Goal: Navigation & Orientation: Find specific page/section

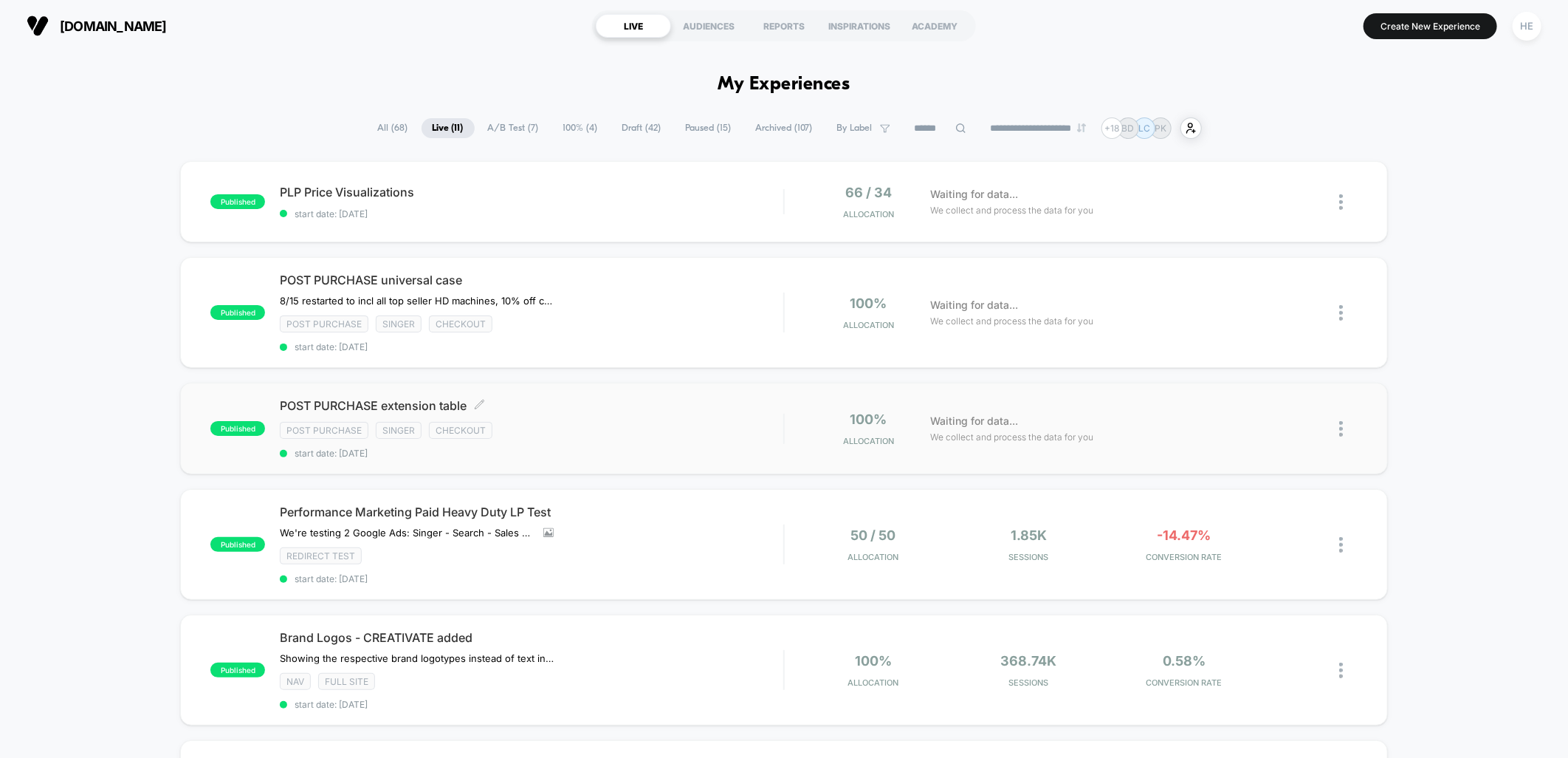
click at [657, 432] on div "Post Purchase Singer checkout" at bounding box center [531, 431] width 503 height 17
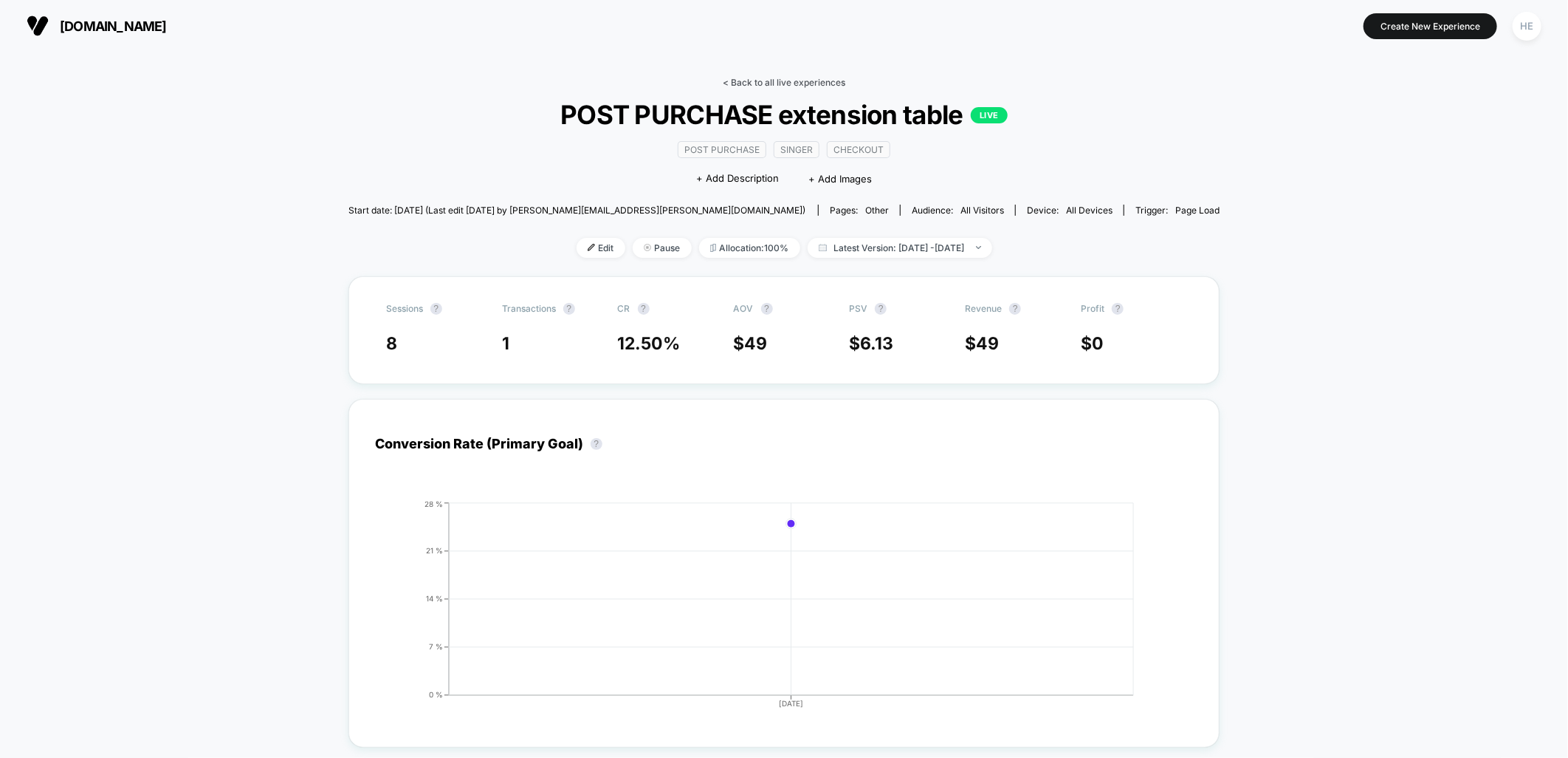
click at [754, 82] on link "< Back to all live experiences" at bounding box center [784, 83] width 123 height 12
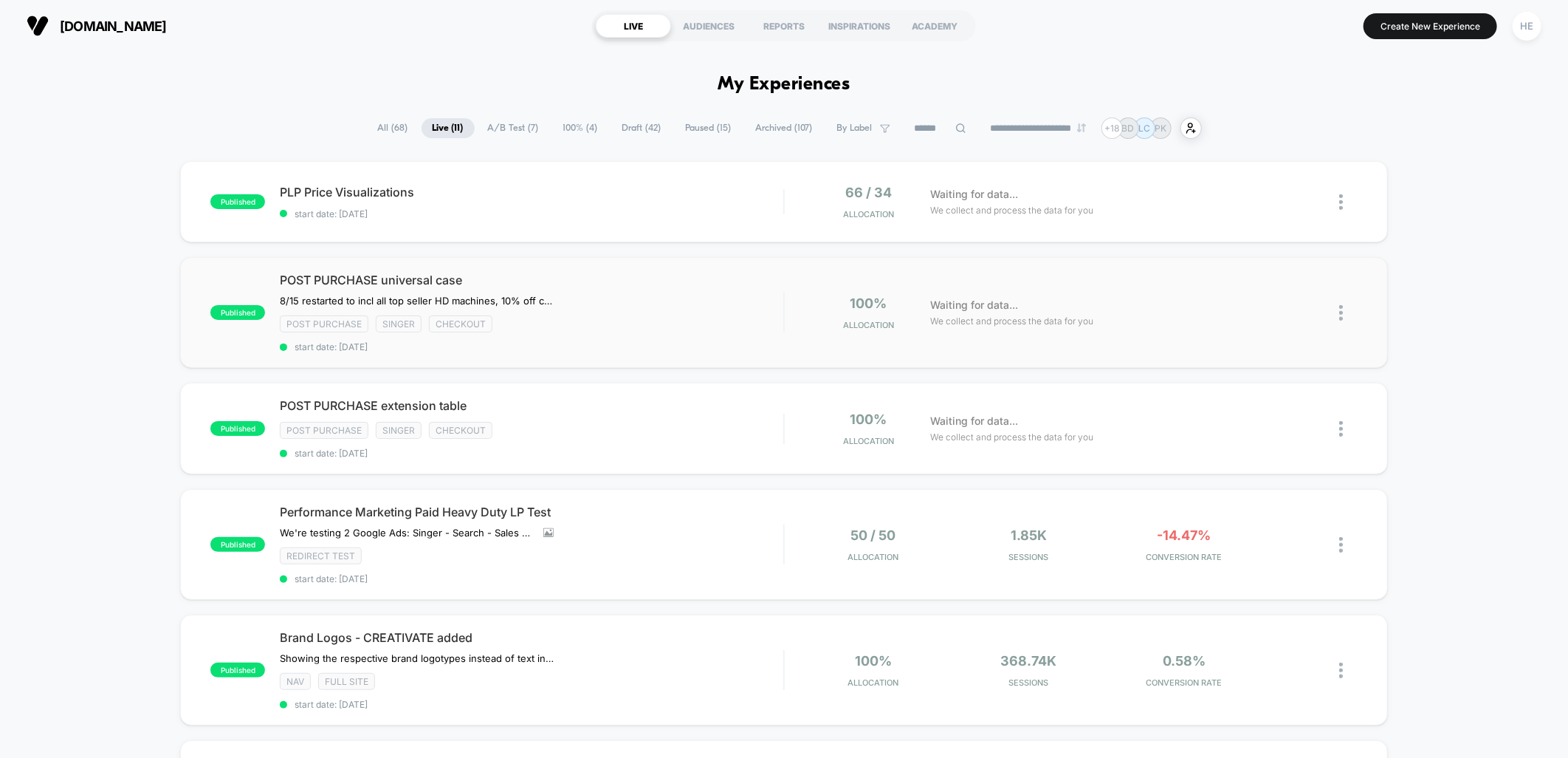
click at [637, 300] on div "POST PURCHASE universal case 8/15 restarted to incl all top seller HD machines,…" at bounding box center [531, 312] width 503 height 80
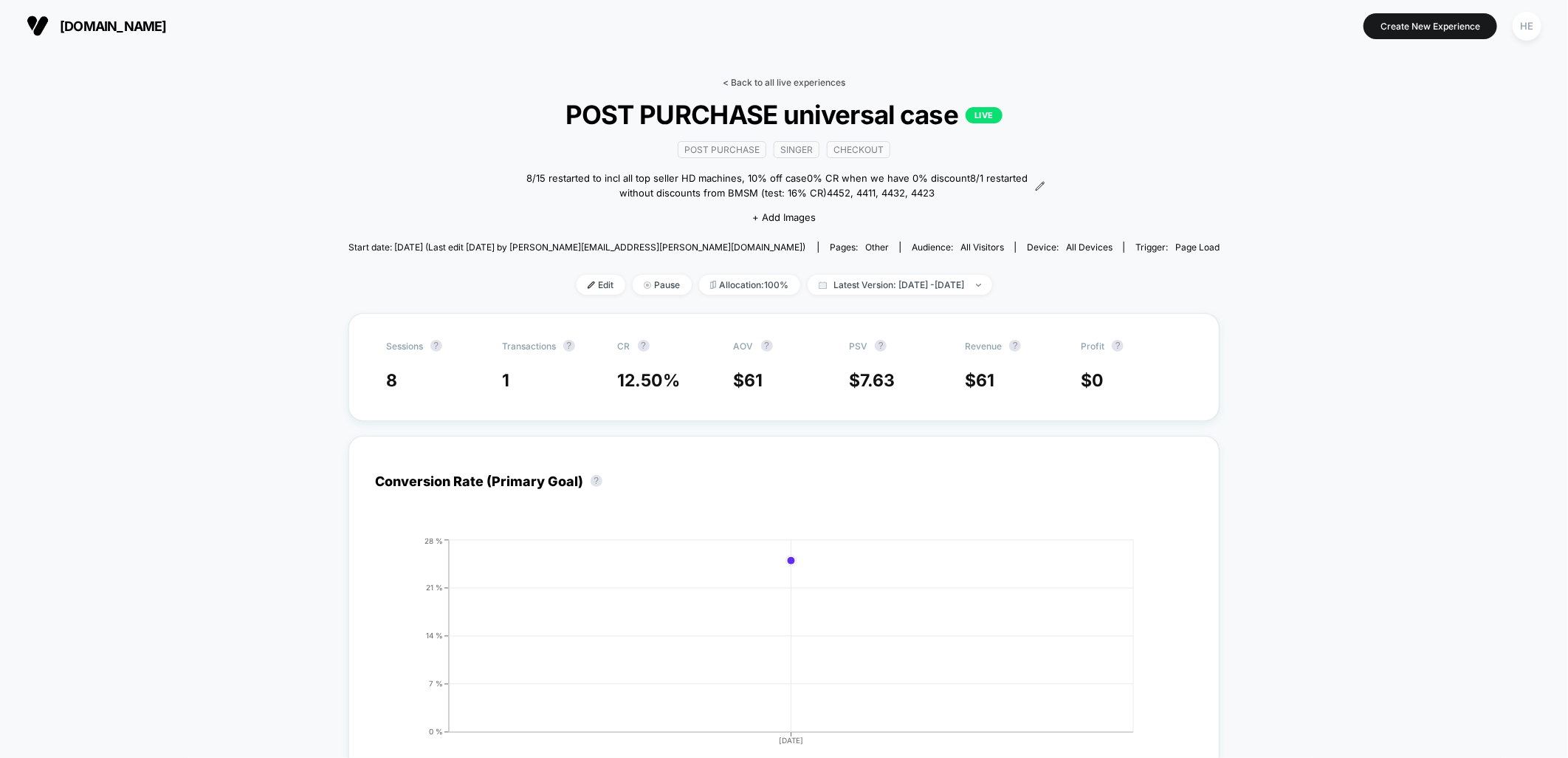
click at [743, 82] on link "< Back to all live experiences" at bounding box center [784, 83] width 123 height 12
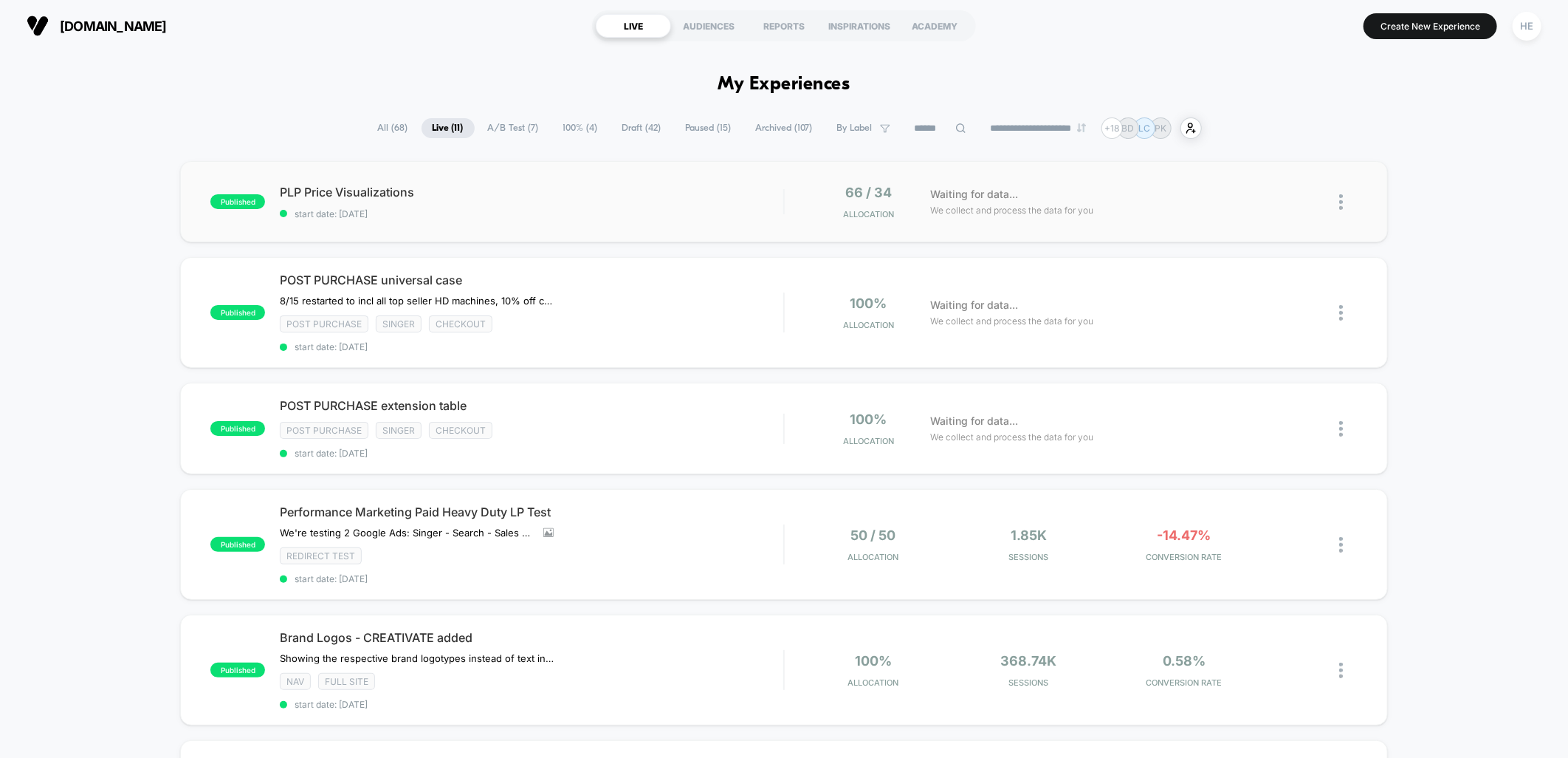
click at [501, 181] on div "published PLP Price Visualizations start date: 2025-08-19 66 / 34 Allocation Wa…" at bounding box center [784, 201] width 1207 height 82
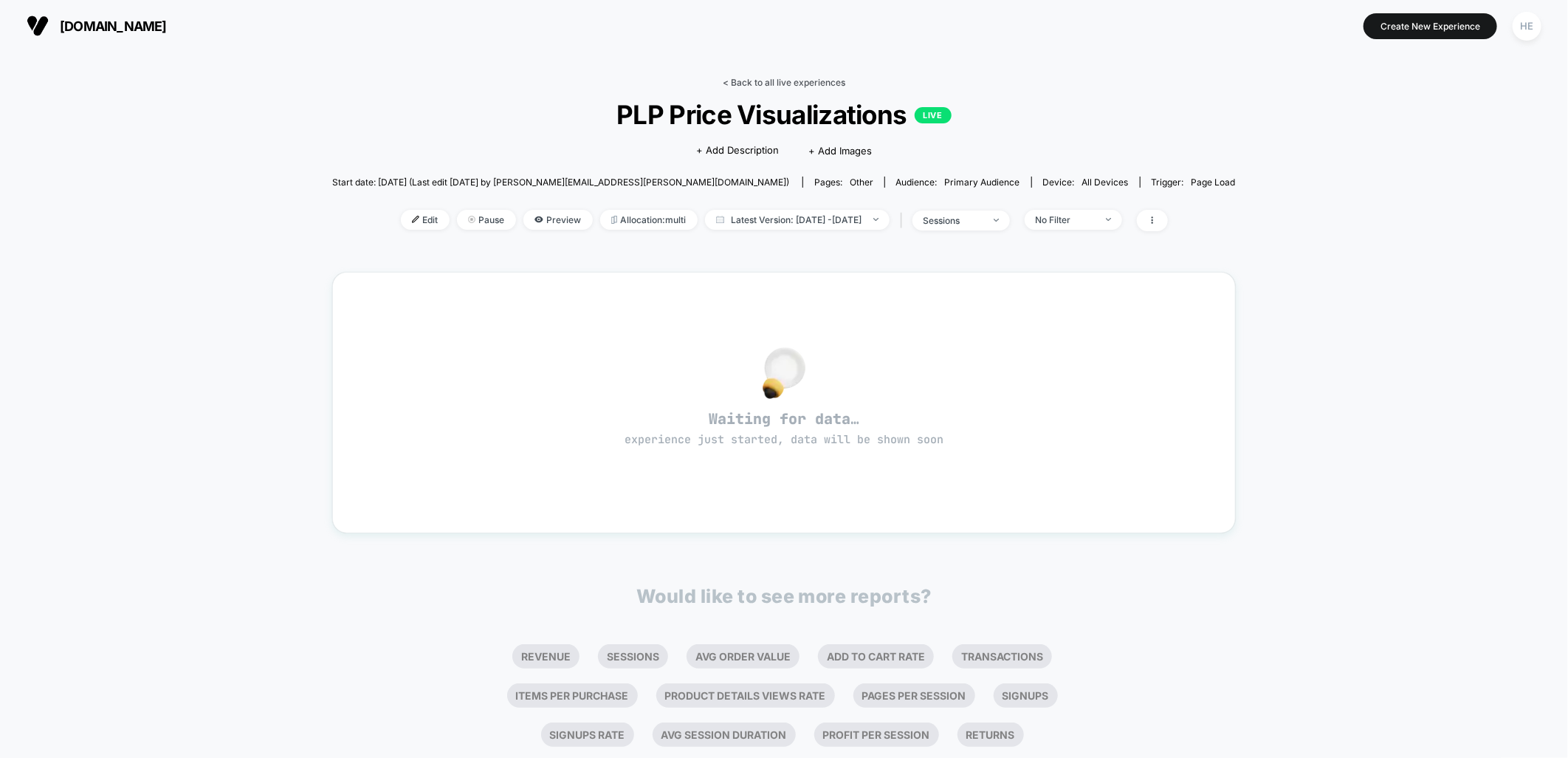
click at [775, 77] on link "< Back to all live experiences" at bounding box center [784, 83] width 123 height 12
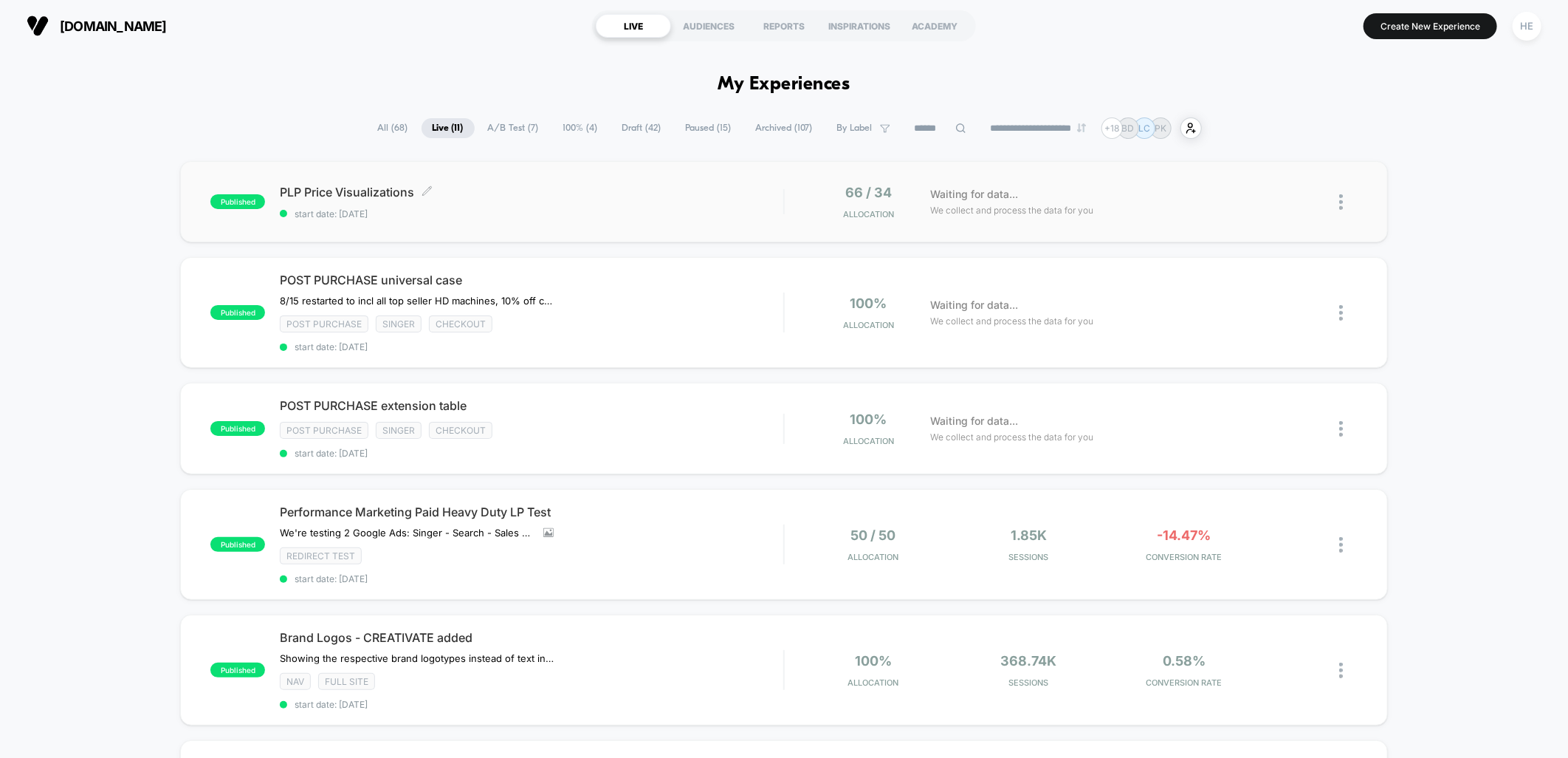
click at [712, 210] on span "start date: [DATE]" at bounding box center [531, 214] width 503 height 12
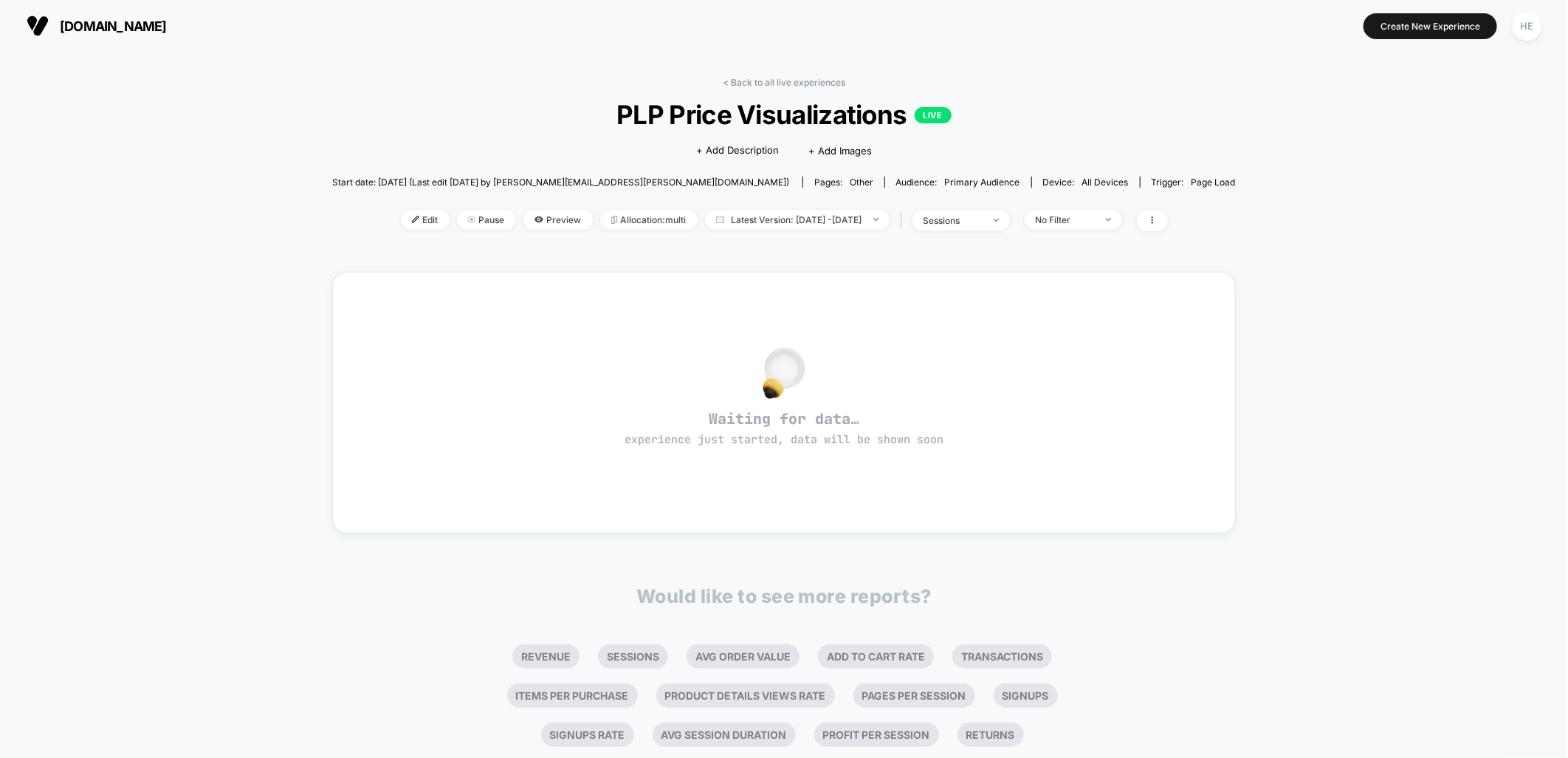
click at [762, 89] on div "< Back to all live experiences PLP Price Visualizations LIVE Click to edit expe…" at bounding box center [784, 163] width 903 height 173
click at [762, 86] on link "< Back to all live experiences" at bounding box center [784, 83] width 123 height 12
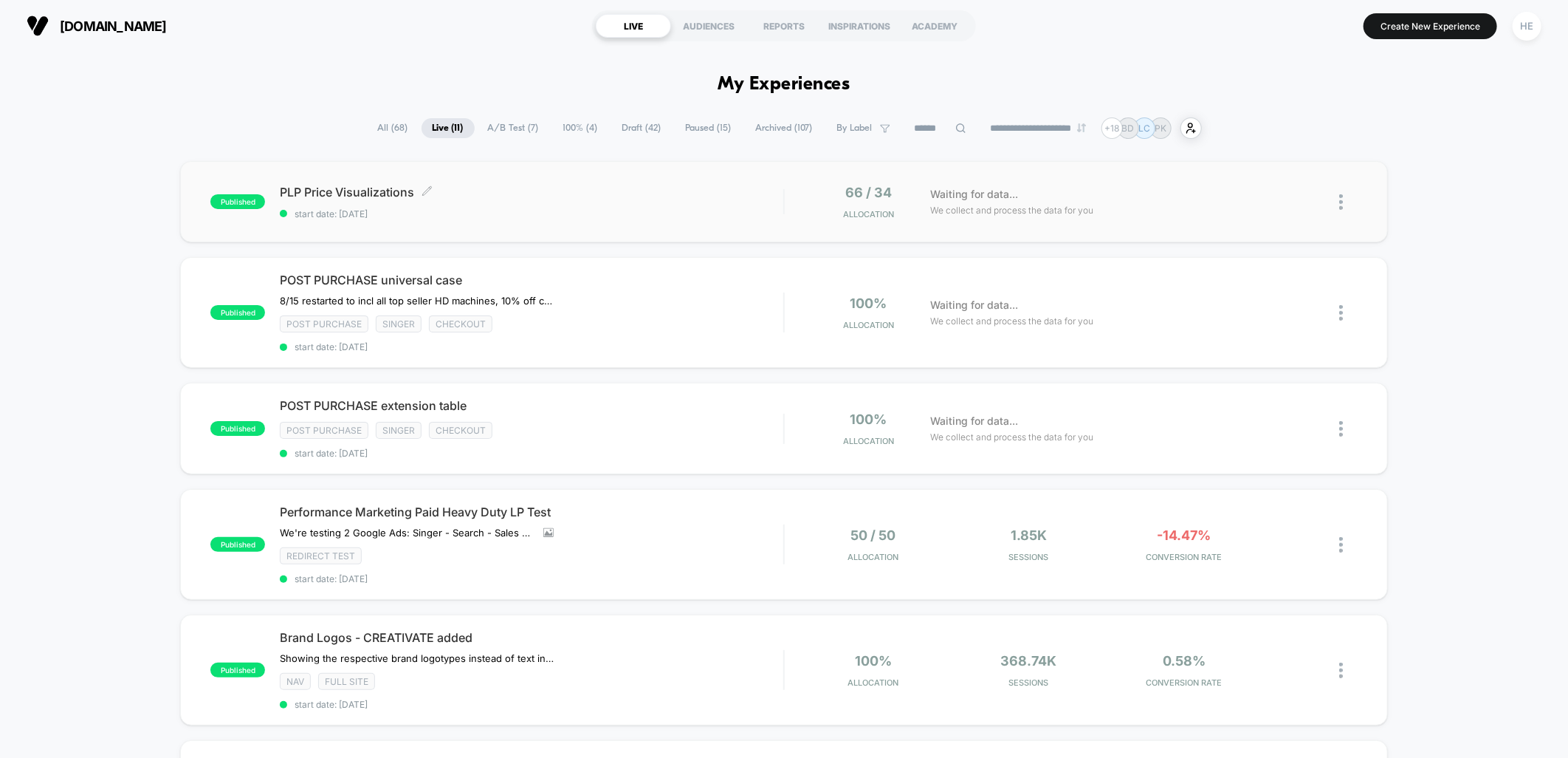
click at [698, 209] on span "start date: [DATE]" at bounding box center [531, 214] width 503 height 12
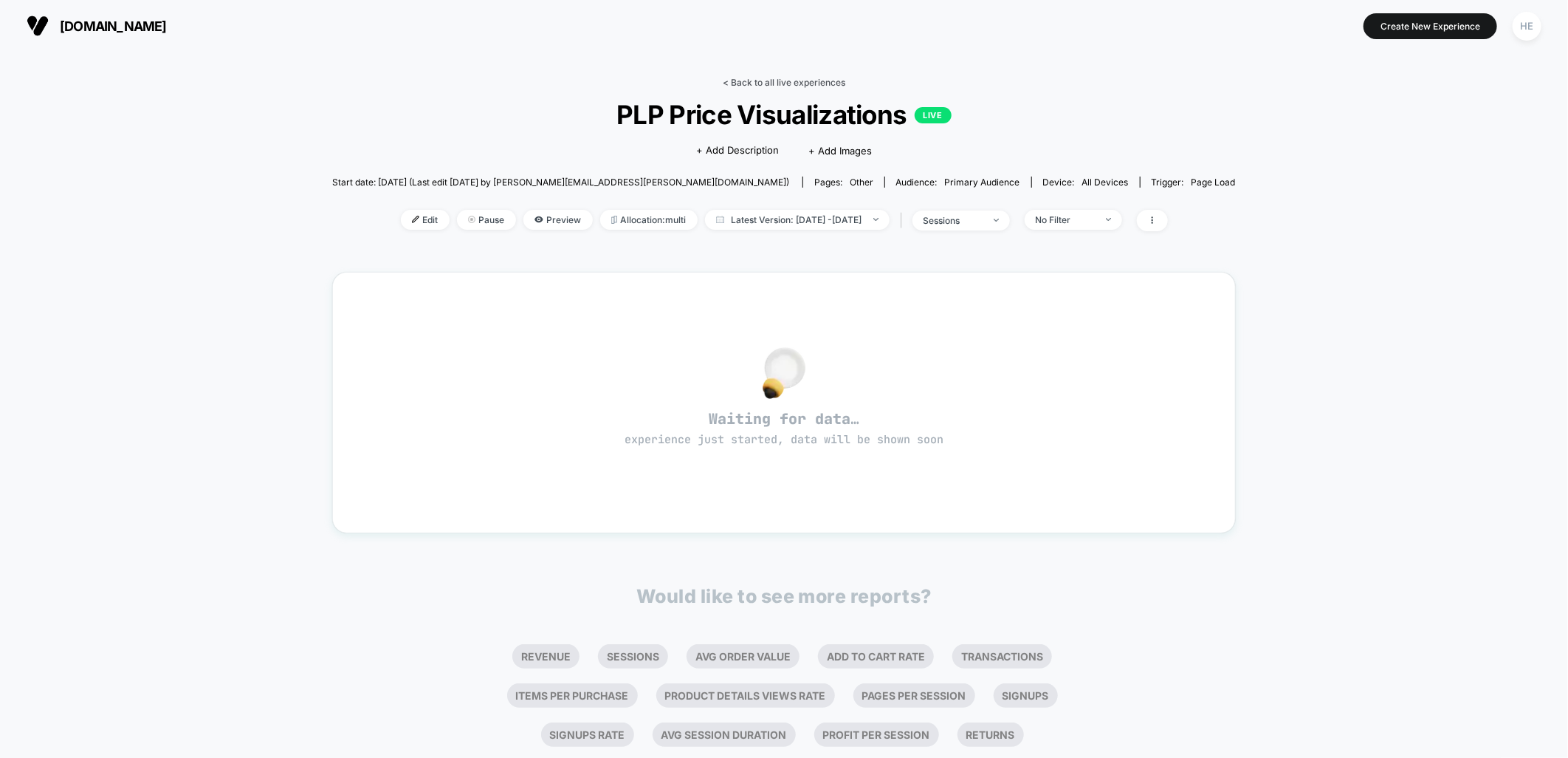
click at [762, 82] on link "< Back to all live experiences" at bounding box center [784, 83] width 123 height 12
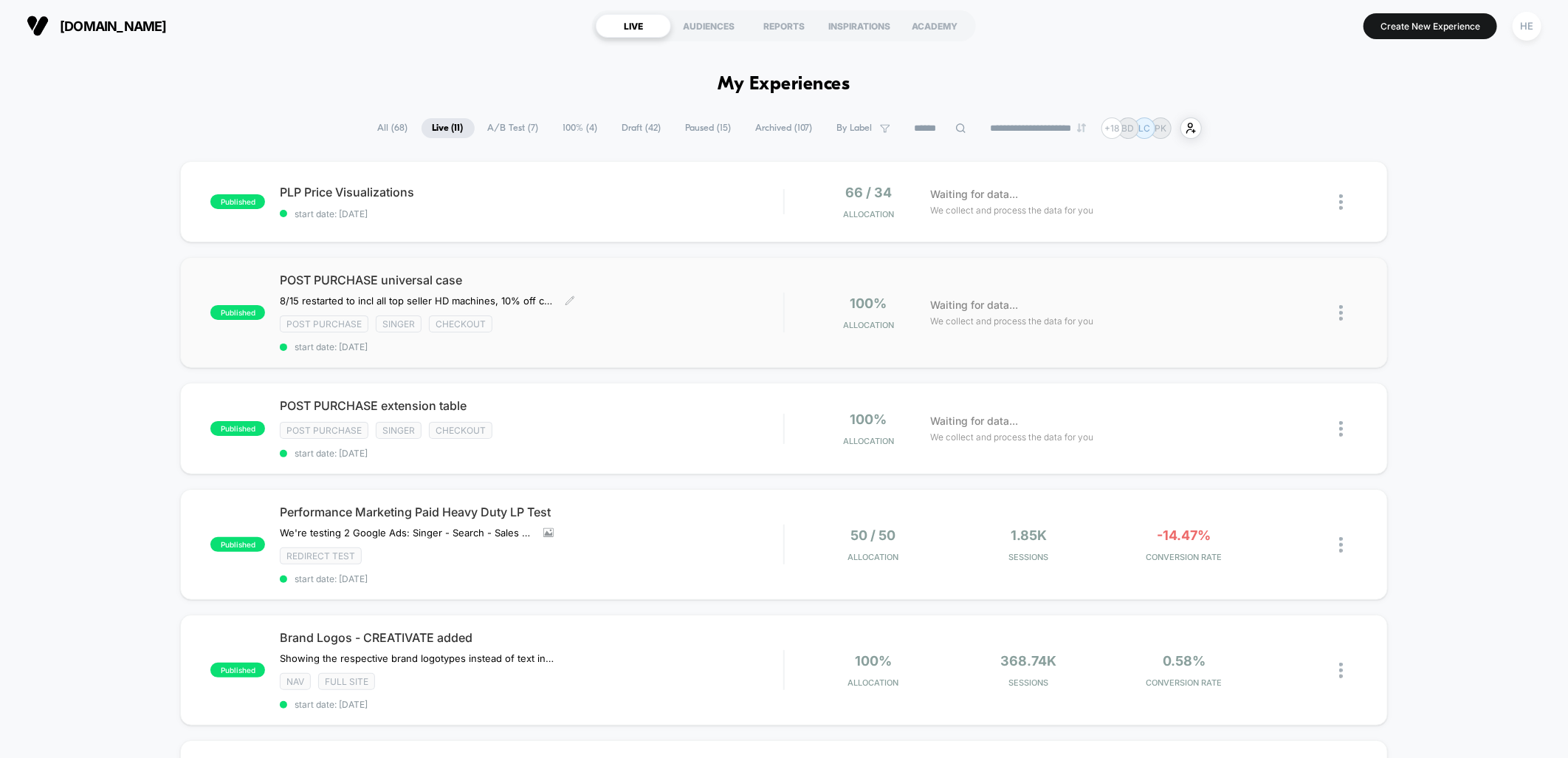
click at [666, 308] on div "POST PURCHASE universal case 8/15 restarted to incl all top seller HD machines,…" at bounding box center [531, 312] width 503 height 80
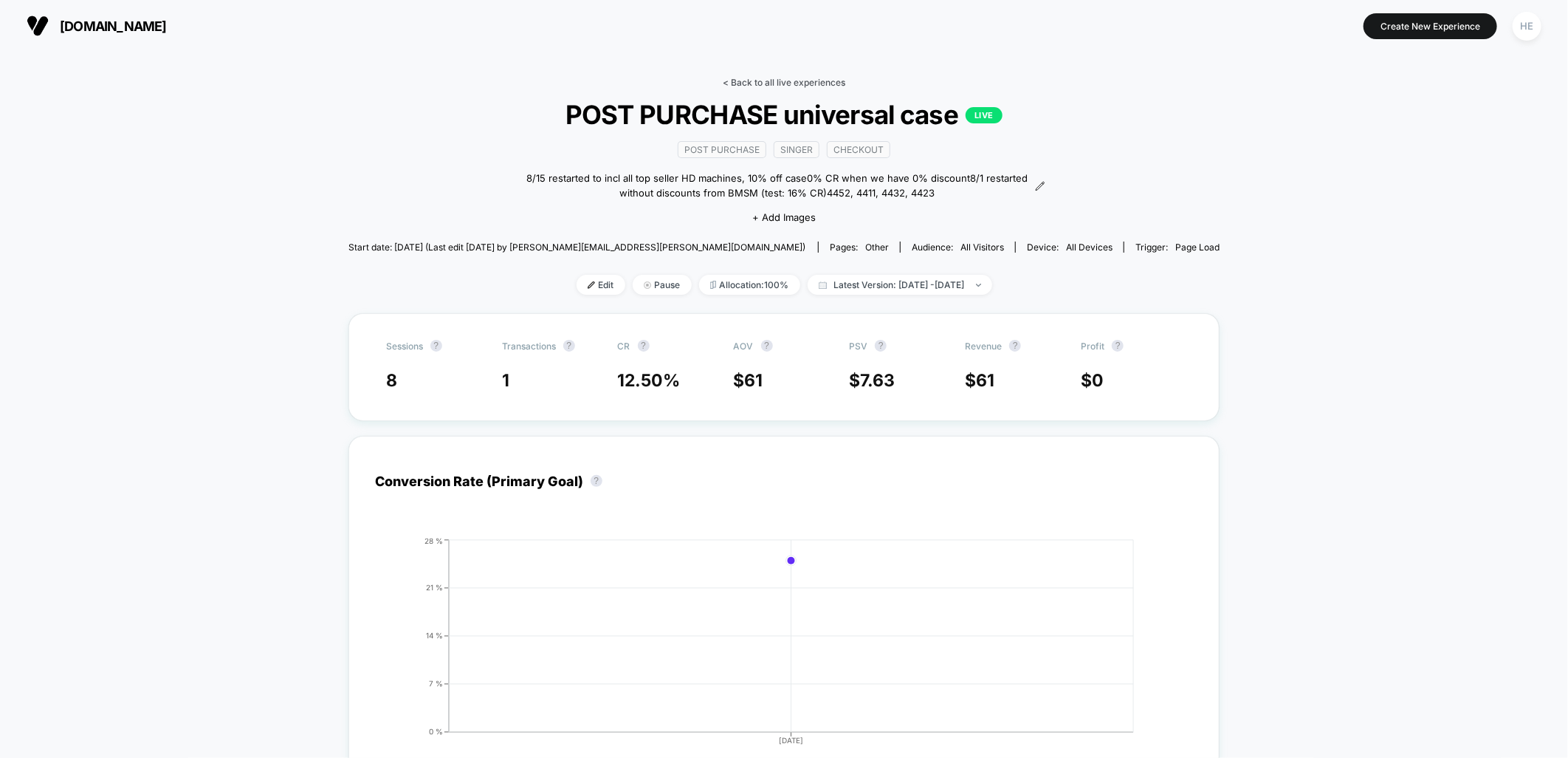
click at [756, 82] on link "< Back to all live experiences" at bounding box center [784, 83] width 123 height 12
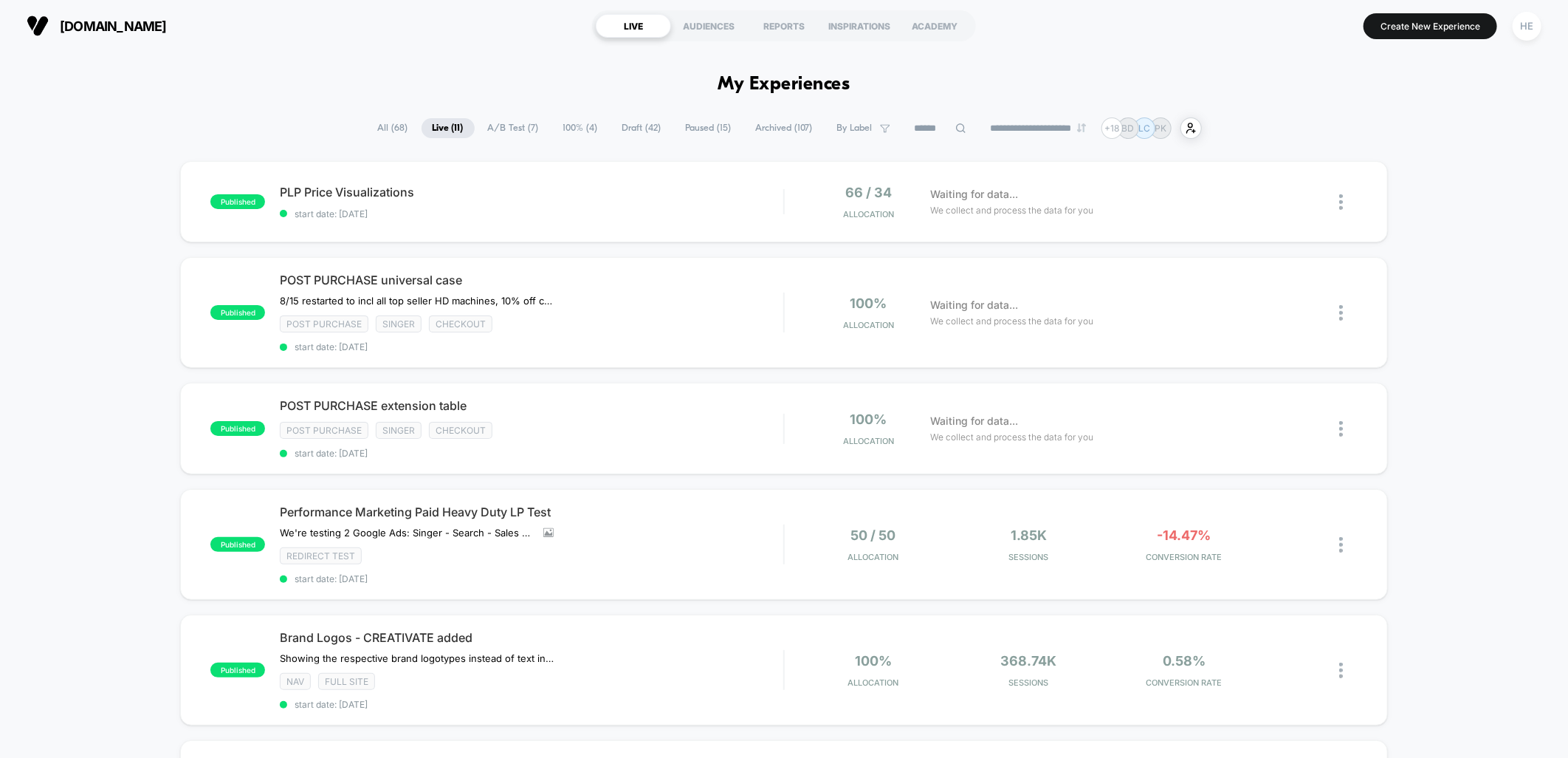
click at [459, 198] on span "PLP Price Visualizations Click to edit experience details" at bounding box center [531, 191] width 503 height 14
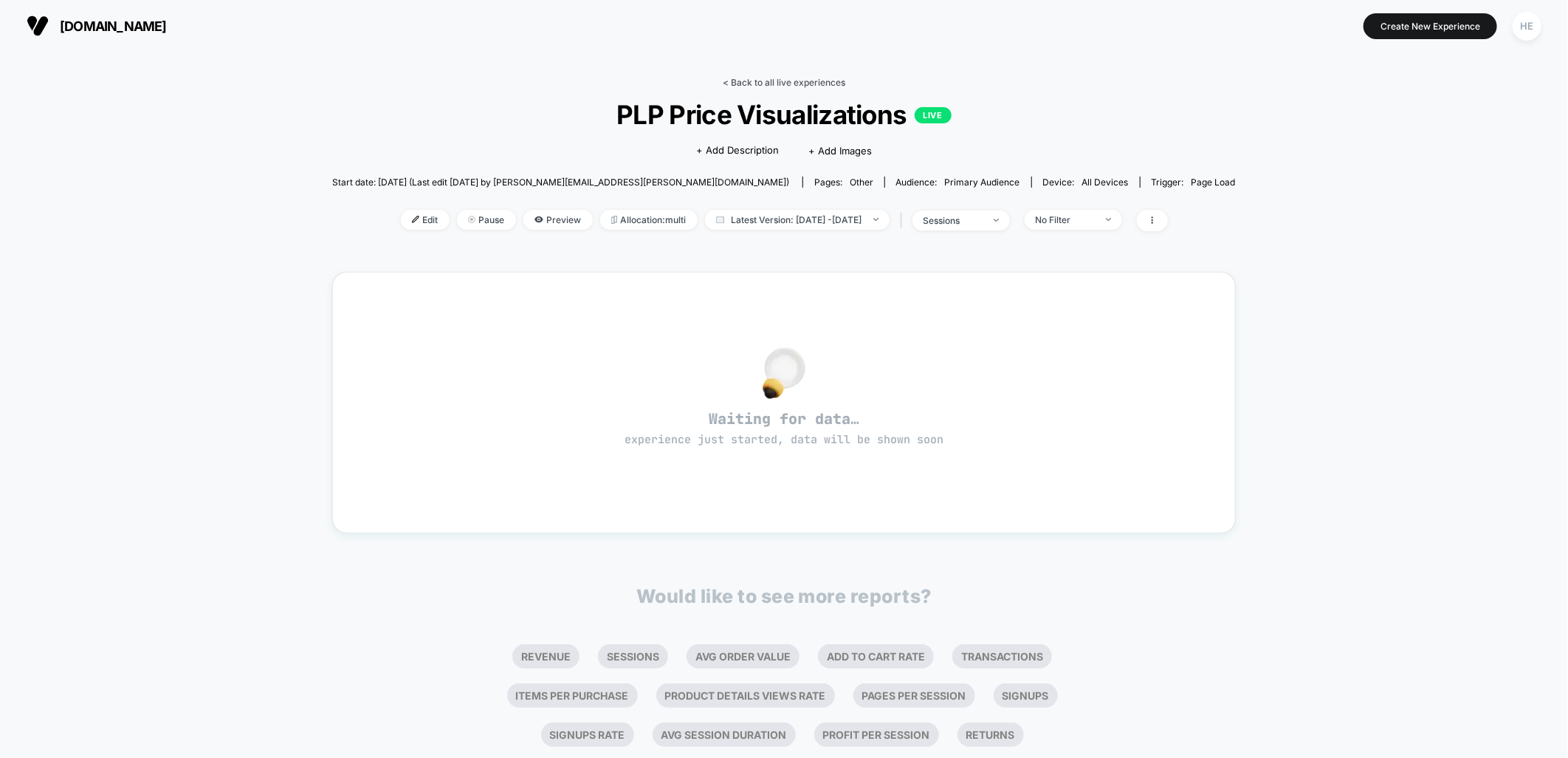
click at [750, 78] on link "< Back to all live experiences" at bounding box center [784, 83] width 123 height 12
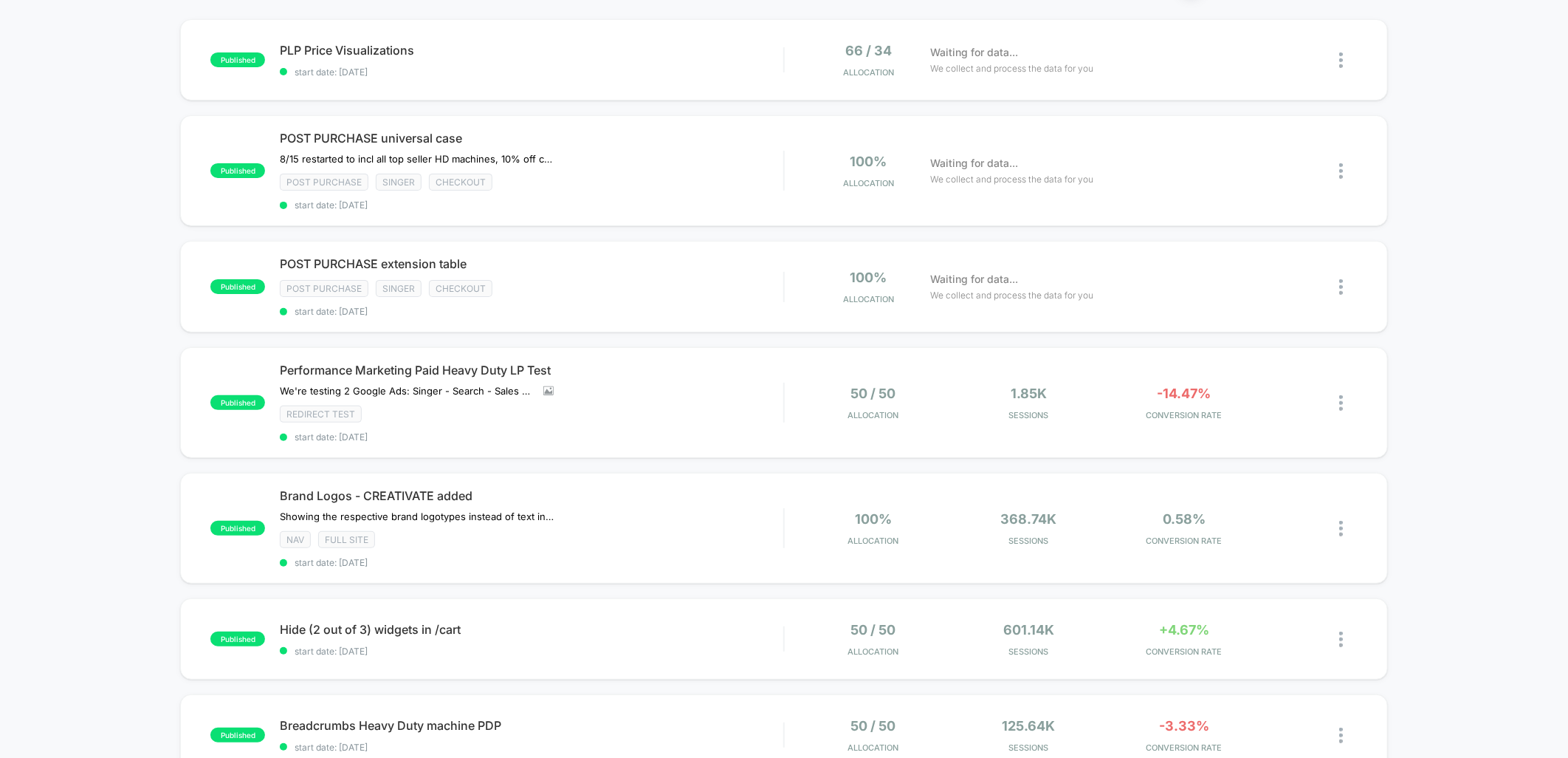
scroll to position [82, 0]
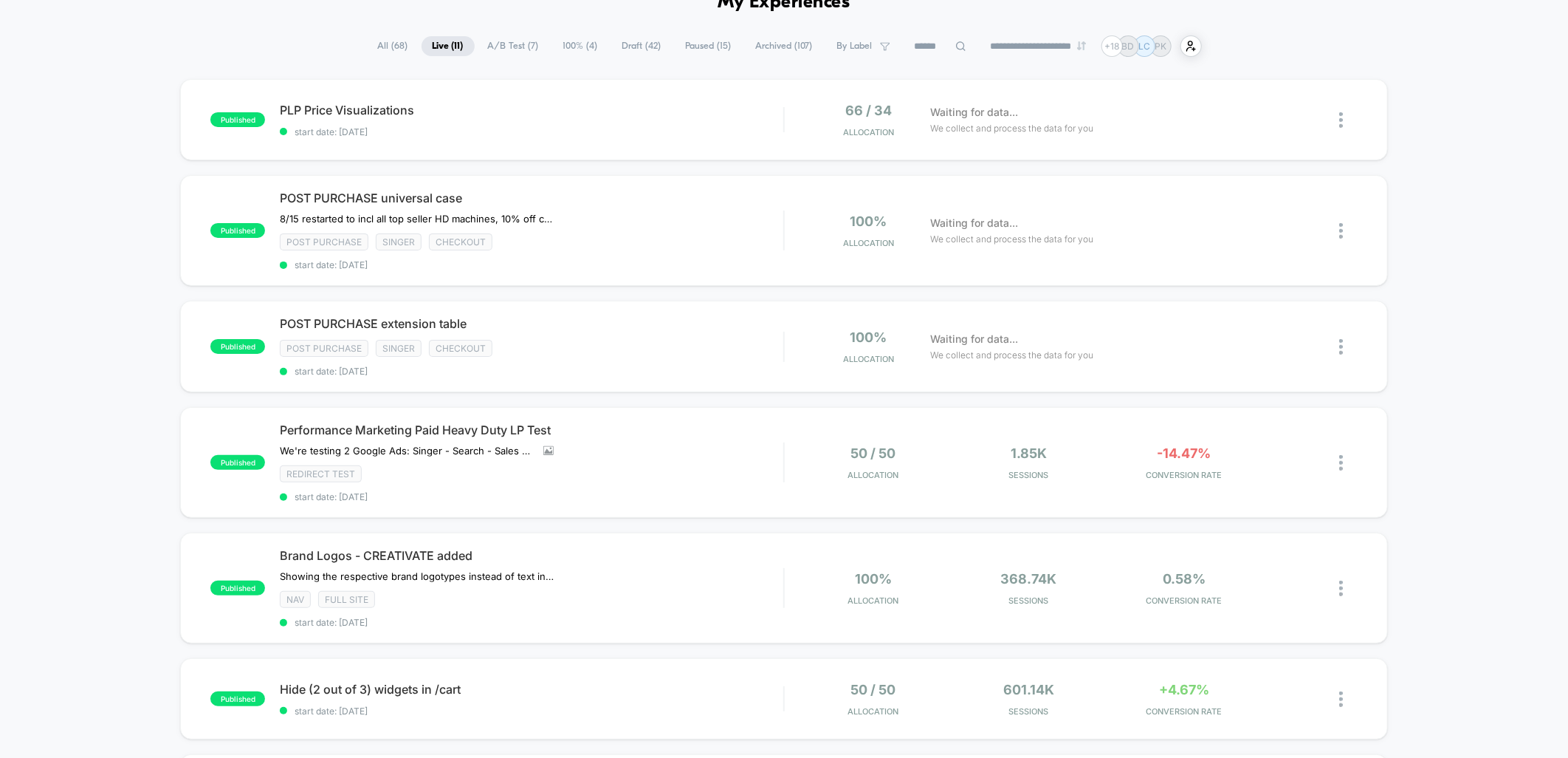
click at [1442, 386] on div "published PLP Price Visualizations start date: 2025-08-19 66 / 34 Allocation Wa…" at bounding box center [784, 716] width 1568 height 1275
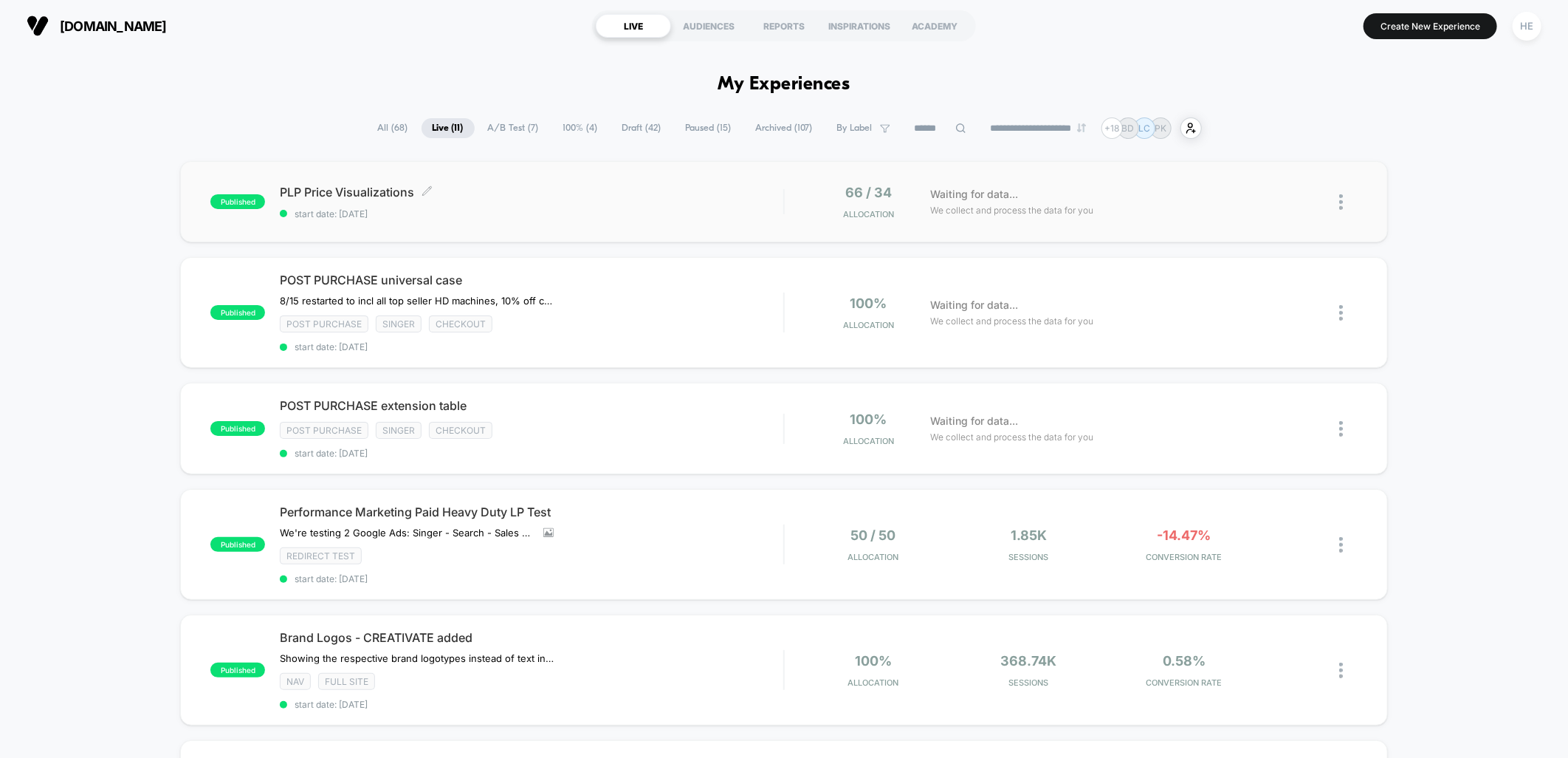
click at [540, 193] on span "PLP Price Visualizations Click to edit experience details" at bounding box center [531, 191] width 503 height 14
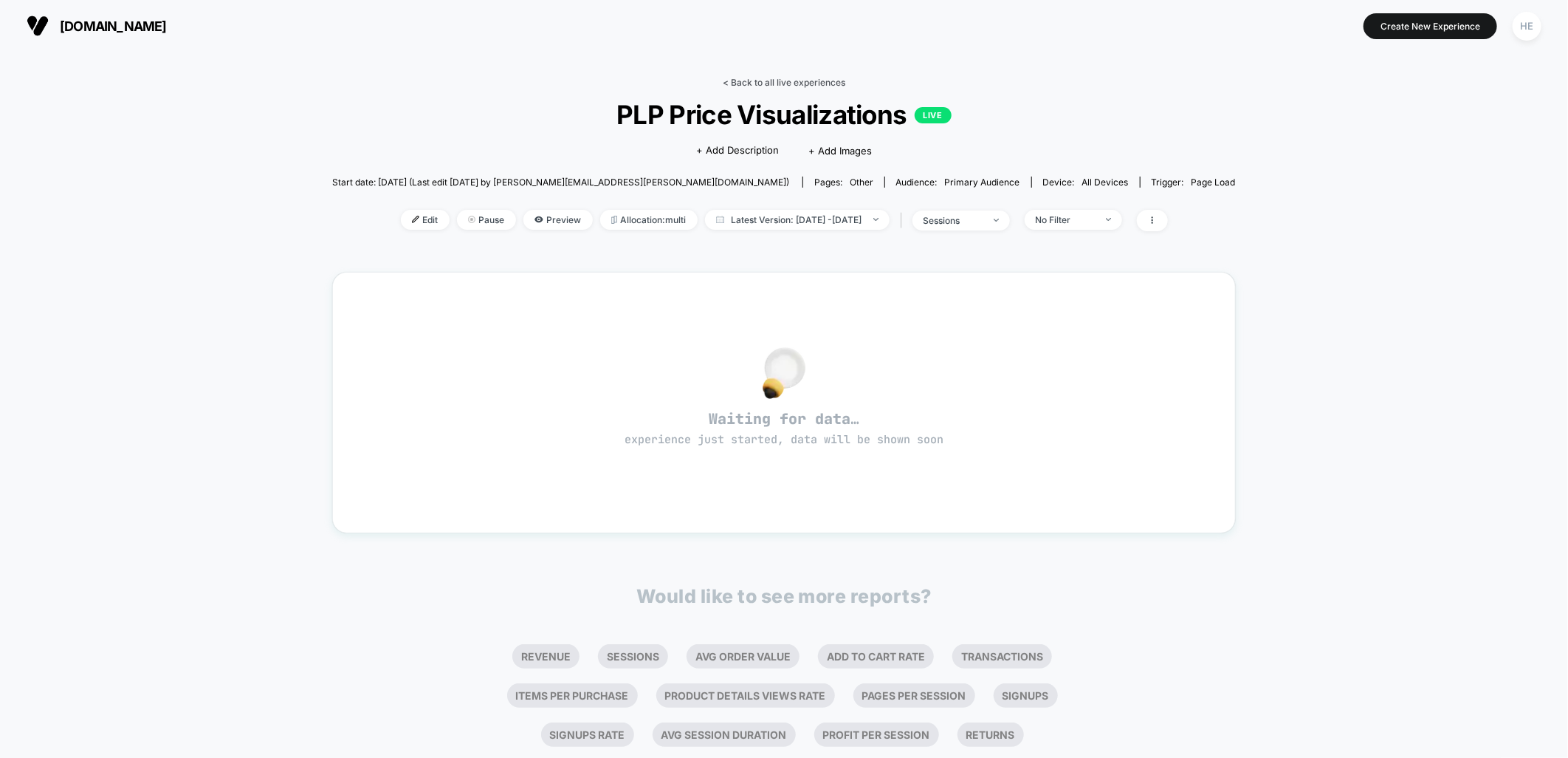
click at [784, 82] on link "< Back to all live experiences" at bounding box center [784, 83] width 123 height 12
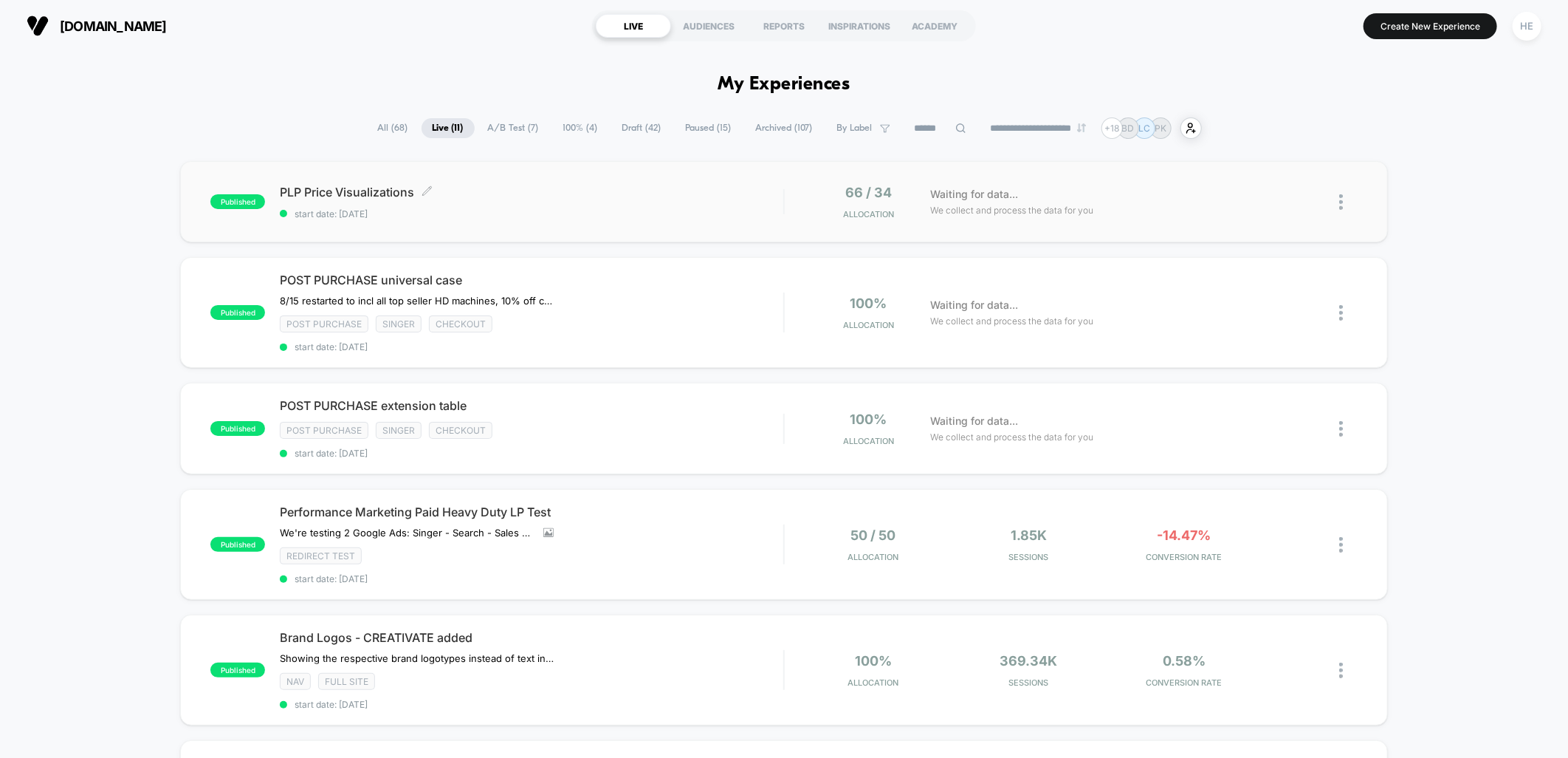
click at [620, 194] on span "PLP Price Visualizations Click to edit experience details" at bounding box center [531, 191] width 503 height 14
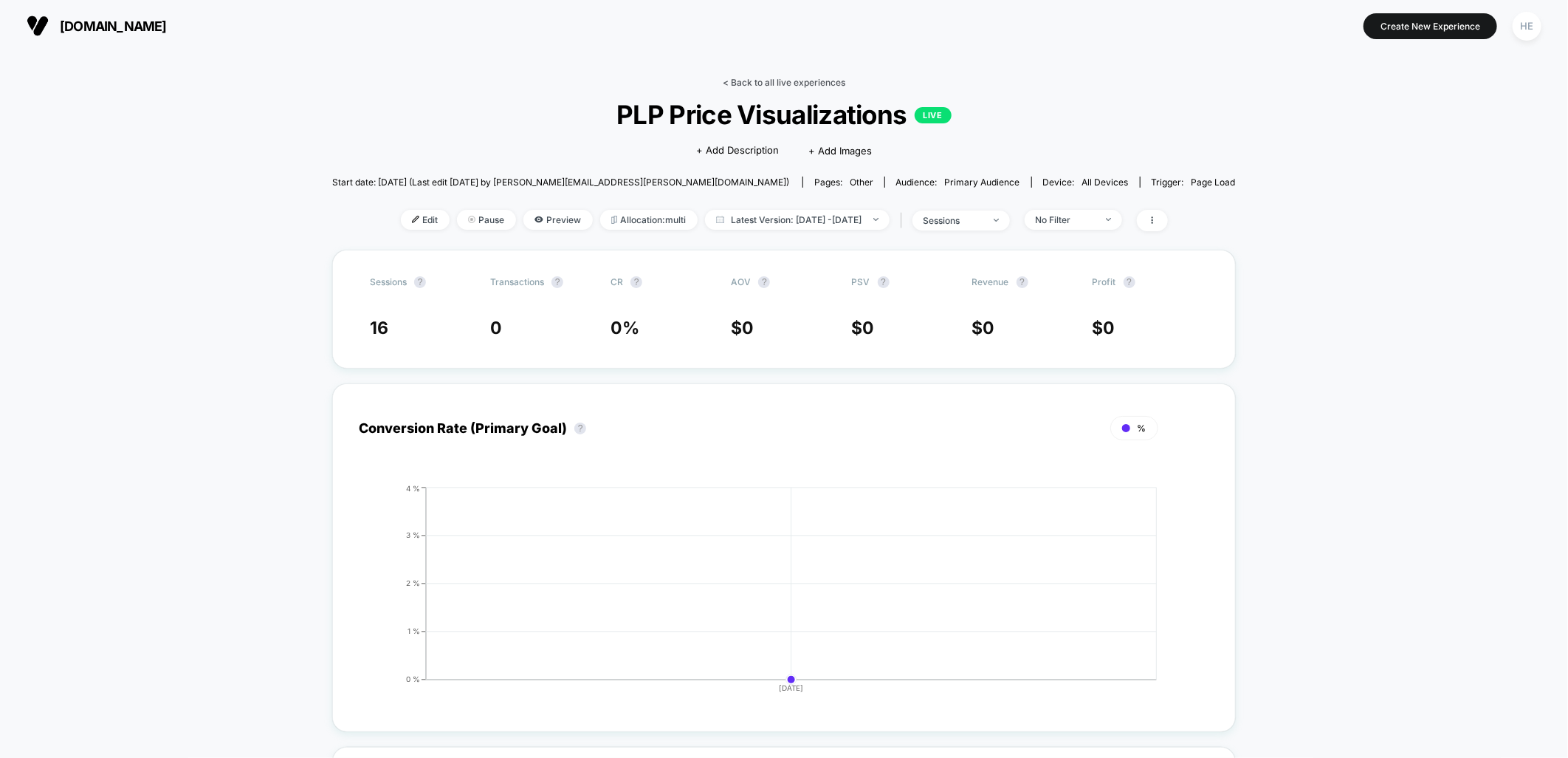
click at [776, 83] on link "< Back to all live experiences" at bounding box center [784, 83] width 123 height 12
